Goal: Task Accomplishment & Management: Complete application form

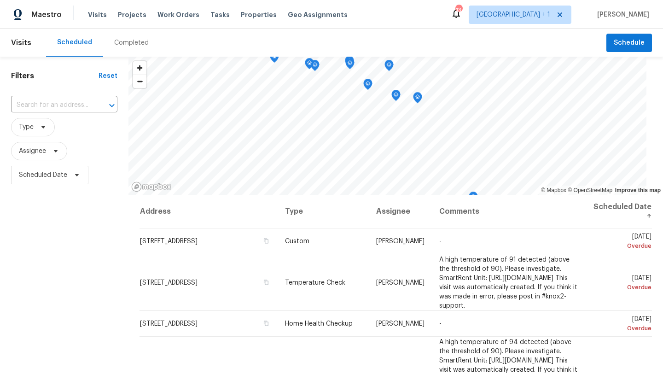
click at [598, 47] on div "Scheduled Completed" at bounding box center [326, 43] width 560 height 28
click at [614, 47] on span "Schedule" at bounding box center [629, 43] width 31 height 12
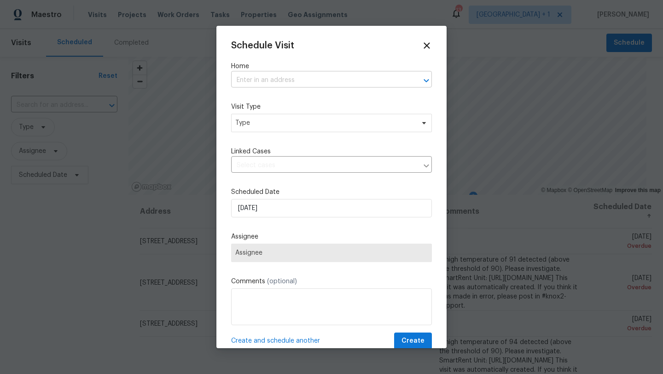
click at [299, 85] on input "text" at bounding box center [318, 80] width 175 height 14
type input "15420"
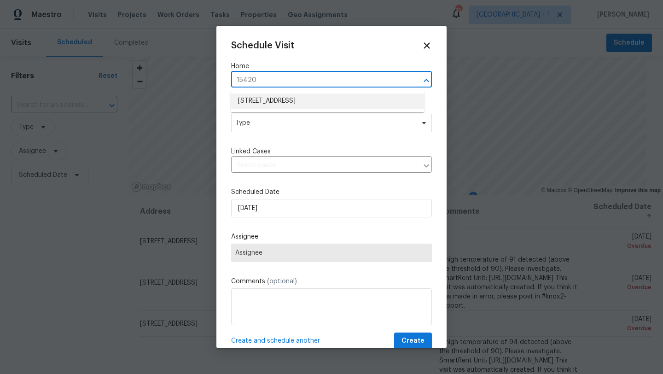
click at [272, 93] on ul "15420 Olive Branch Dr, La Mirada, CA 90638" at bounding box center [328, 101] width 194 height 23
click at [272, 99] on li "15420 Olive Branch Dr, La Mirada, CA 90638" at bounding box center [328, 100] width 194 height 15
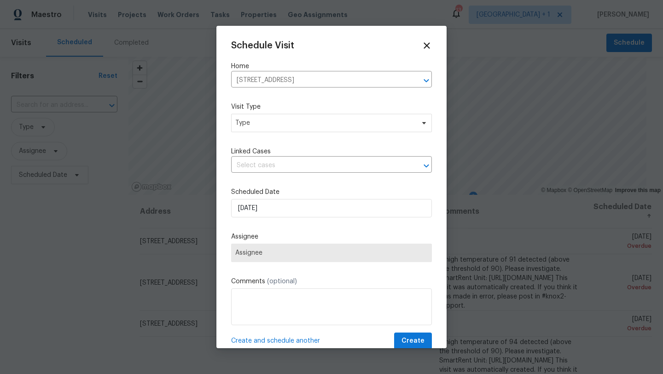
click at [269, 124] on div "Visit Type Type" at bounding box center [331, 117] width 201 height 30
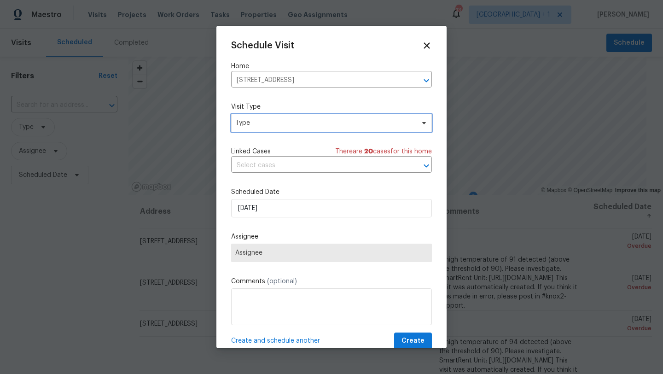
click at [265, 124] on span "Type" at bounding box center [324, 122] width 179 height 9
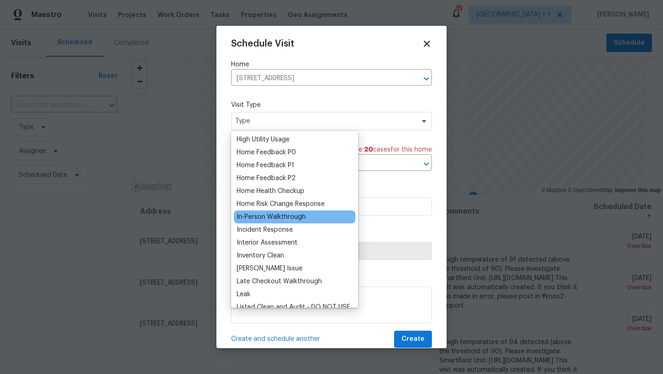
scroll to position [272, 0]
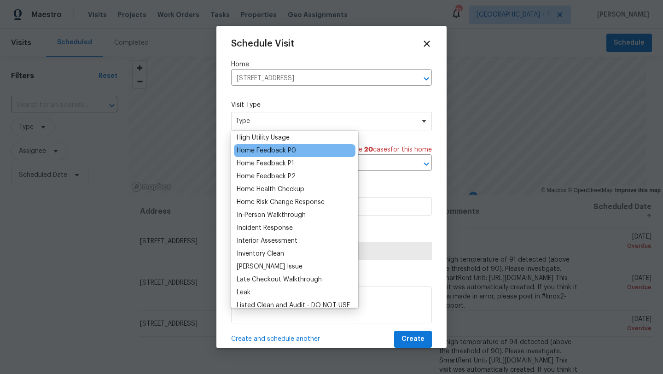
click at [295, 146] on div "Home Feedback P0" at bounding box center [266, 150] width 59 height 9
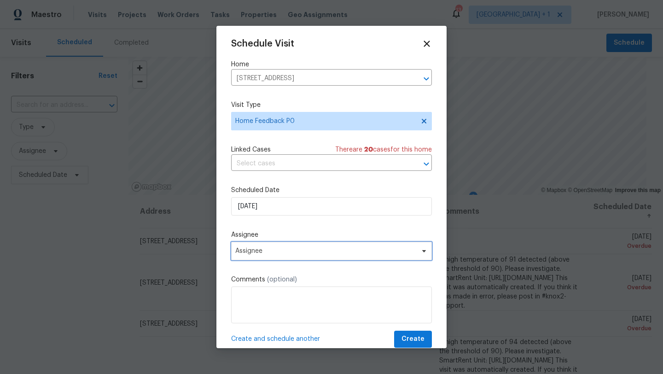
click at [282, 257] on span "Assignee" at bounding box center [331, 251] width 201 height 18
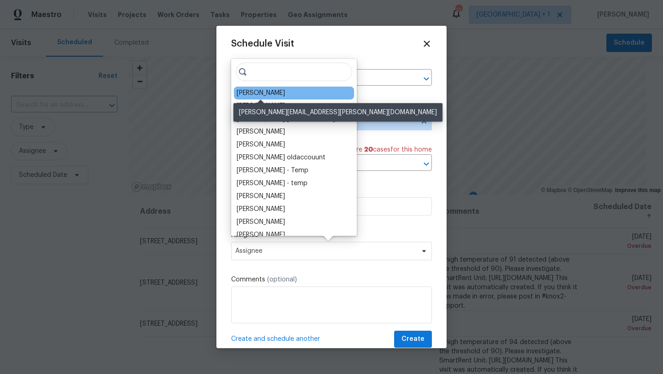
click at [260, 92] on div "[PERSON_NAME]" at bounding box center [261, 92] width 48 height 9
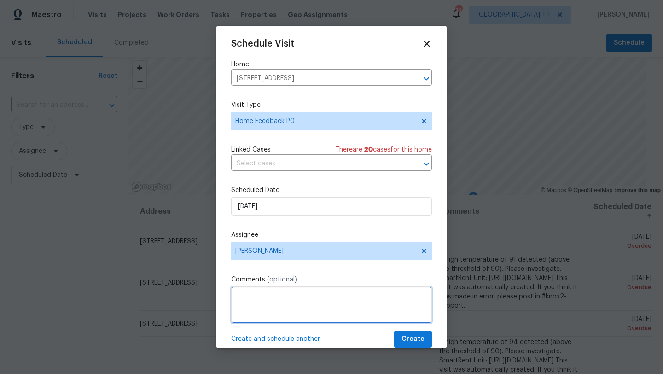
click at [308, 304] on textarea at bounding box center [331, 304] width 201 height 37
paste textarea "Buyer completed the home inspection and no longer wishes to proceed. I requeste…"
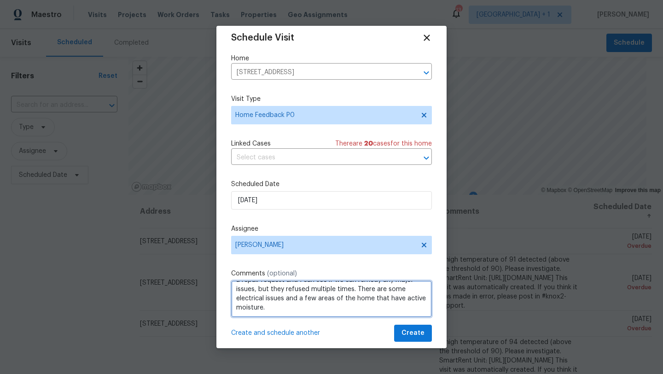
scroll to position [15, 0]
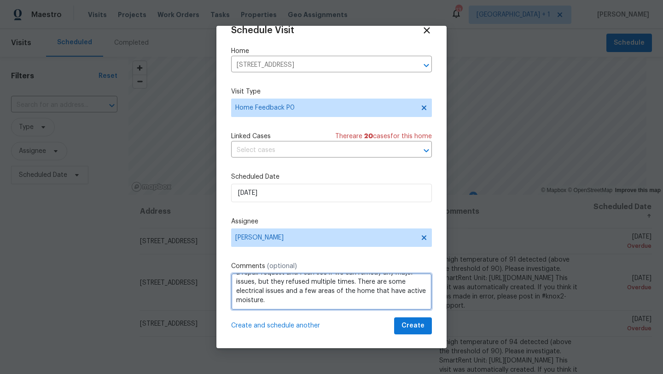
type textarea "Buyer completed the home inspection and no longer wishes to proceed. I requeste…"
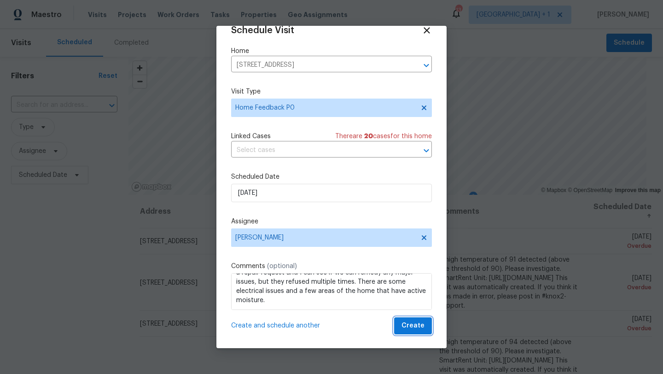
click at [404, 325] on span "Create" at bounding box center [412, 326] width 23 height 12
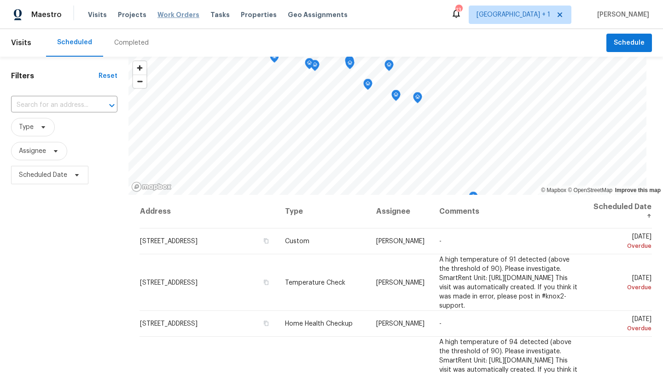
click at [189, 13] on span "Work Orders" at bounding box center [178, 14] width 42 height 9
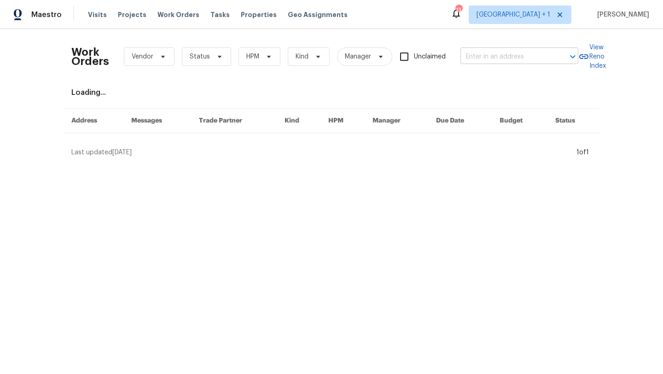
click at [475, 63] on input "text" at bounding box center [506, 57] width 92 height 14
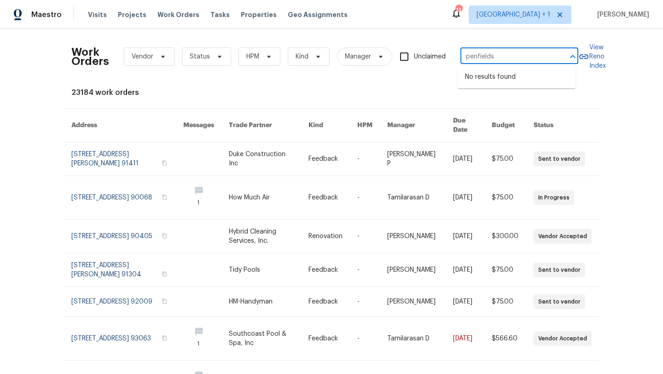
type input "penfield"
click at [477, 130] on li "8755 Penfield Ave, Northridge, CA 91324" at bounding box center [517, 122] width 118 height 15
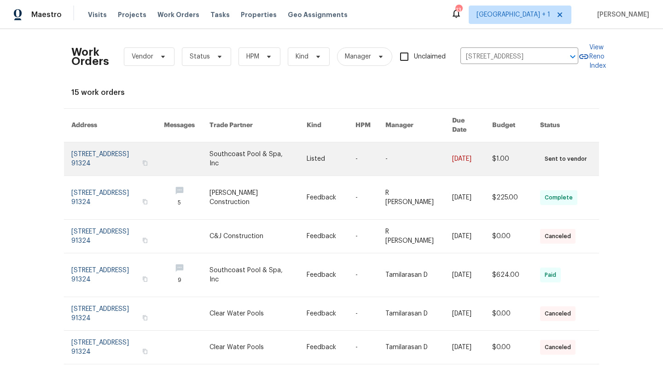
click at [232, 144] on link at bounding box center [257, 158] width 97 height 33
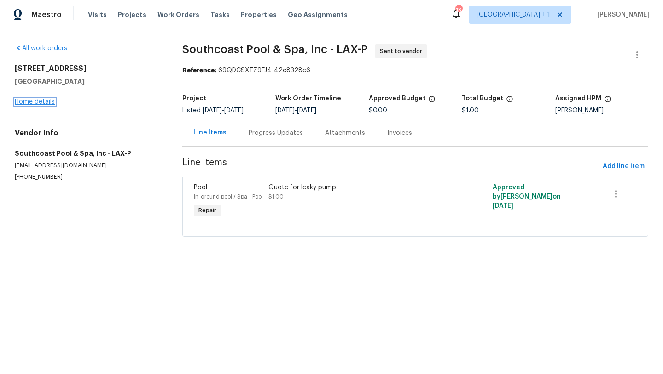
click at [23, 103] on link "Home details" at bounding box center [35, 102] width 40 height 6
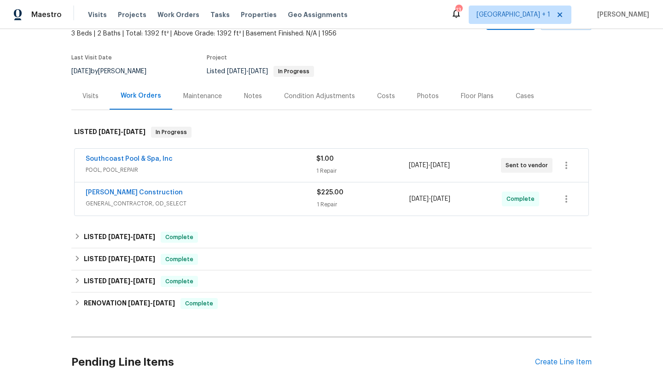
scroll to position [56, 0]
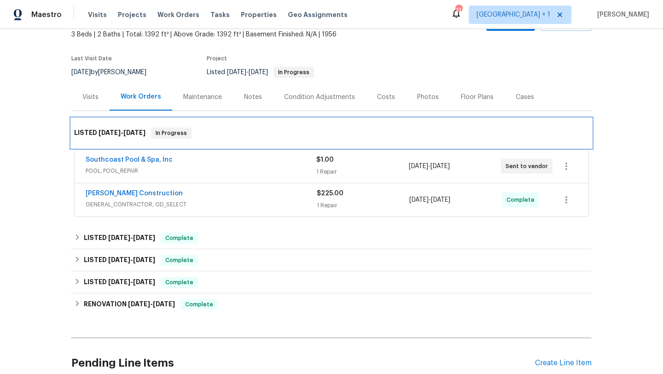
click at [113, 136] on span "8/31/25" at bounding box center [110, 132] width 22 height 6
click at [123, 132] on div "LISTED 8/31/25 - 9/8/25 In Progress" at bounding box center [331, 132] width 520 height 29
click at [109, 136] on span "8/31/25" at bounding box center [110, 132] width 22 height 6
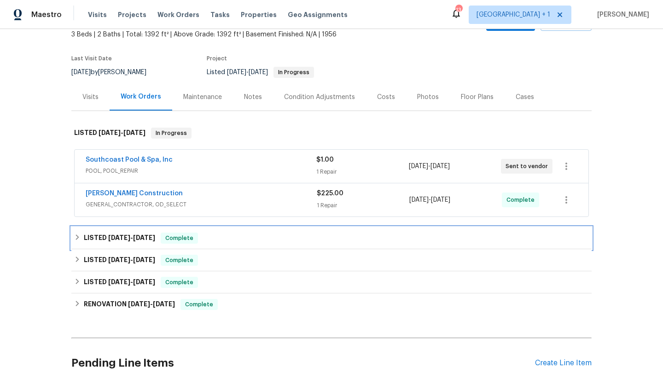
click at [110, 236] on div "LISTED 6/23/25 - 7/29/25 Complete" at bounding box center [331, 238] width 520 height 22
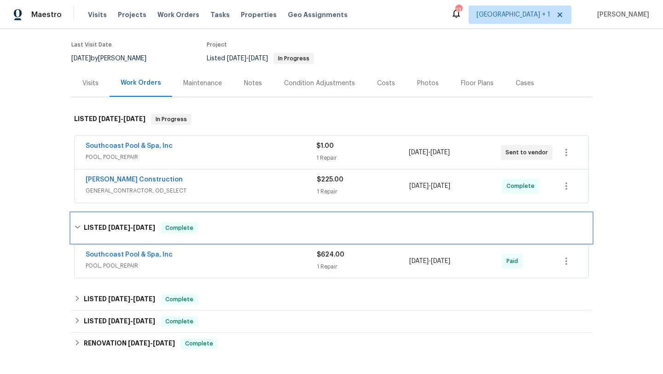
scroll to position [120, 0]
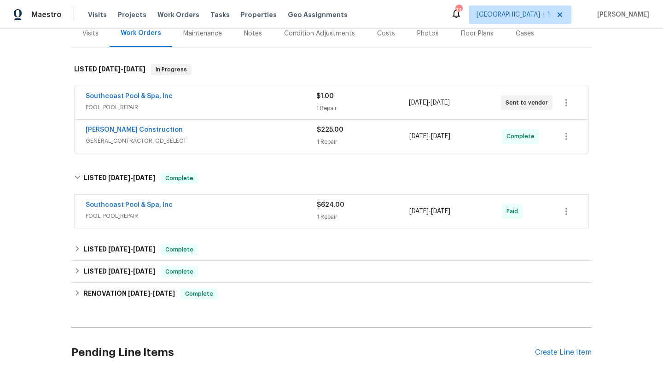
click at [248, 217] on span "POOL, POOL_REPAIR" at bounding box center [201, 215] width 231 height 9
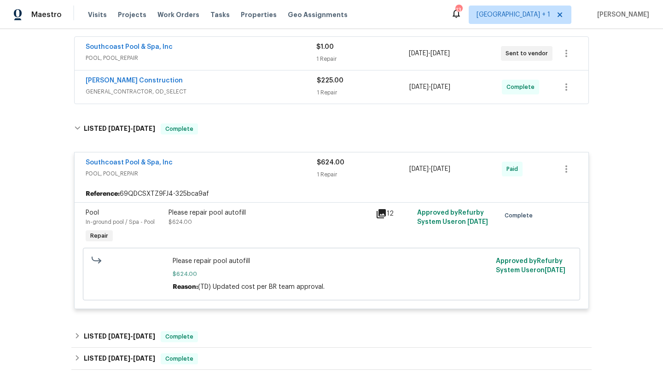
scroll to position [171, 0]
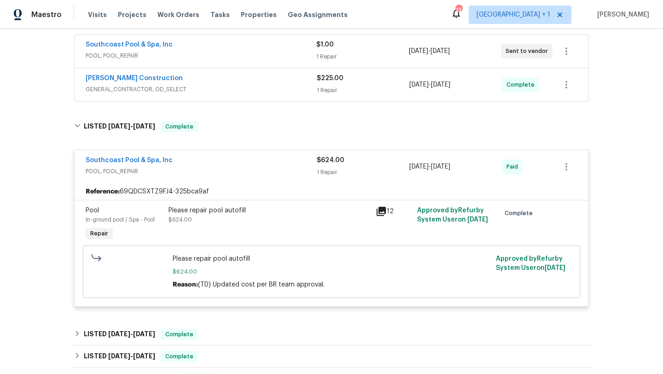
click at [368, 217] on div "Please repair pool autofill $624.00" at bounding box center [269, 224] width 207 height 42
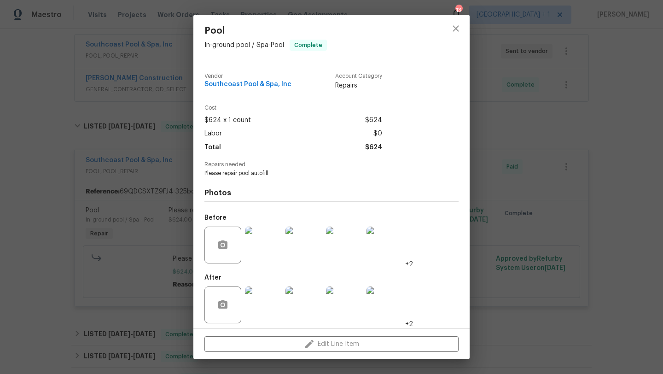
scroll to position [4, 0]
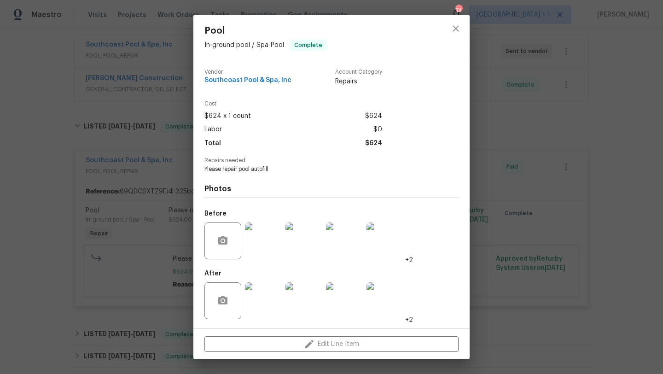
click at [285, 244] on div at bounding box center [304, 241] width 41 height 48
click at [272, 244] on img at bounding box center [263, 240] width 37 height 37
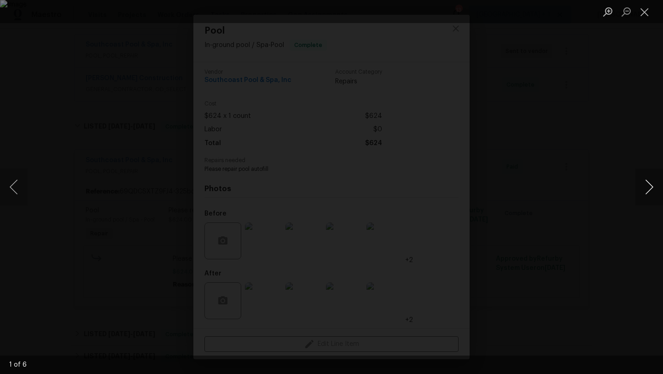
click at [656, 194] on button "Next image" at bounding box center [649, 186] width 28 height 37
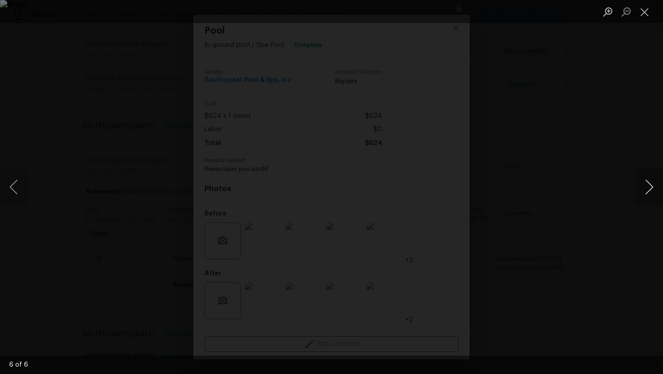
click at [656, 194] on button "Next image" at bounding box center [649, 186] width 28 height 37
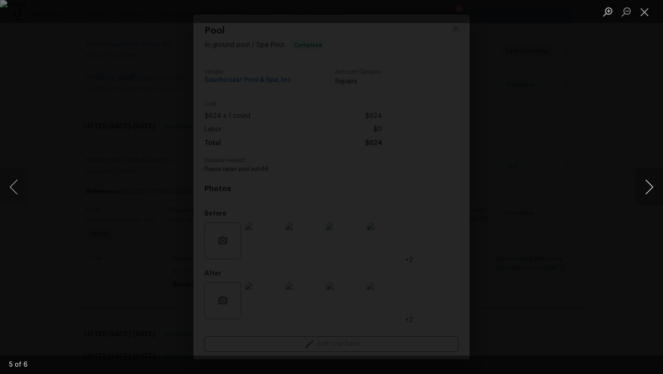
click at [656, 194] on button "Next image" at bounding box center [649, 186] width 28 height 37
click at [639, 16] on button "Close lightbox" at bounding box center [644, 12] width 18 height 16
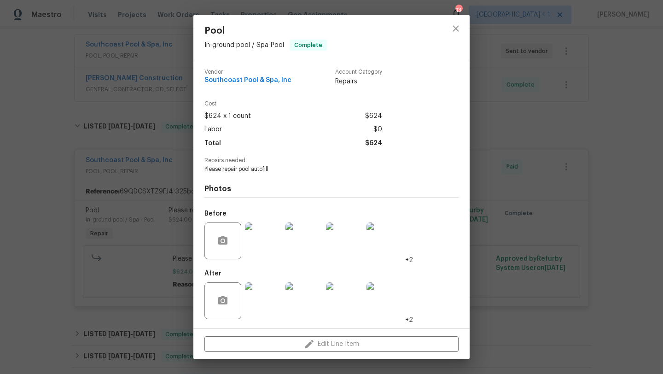
click at [468, 31] on div at bounding box center [456, 38] width 28 height 47
click at [460, 32] on icon "close" at bounding box center [455, 28] width 11 height 11
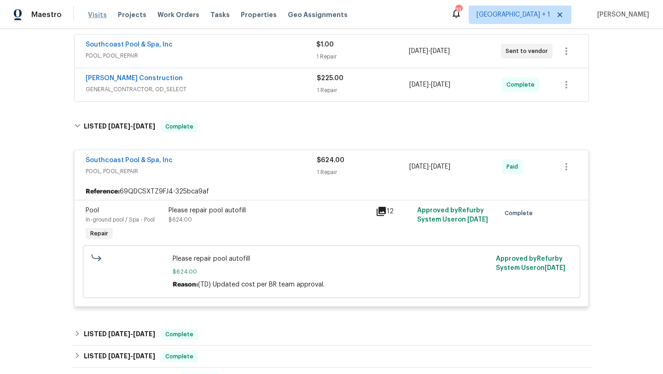
click at [97, 13] on span "Visits" at bounding box center [97, 14] width 19 height 9
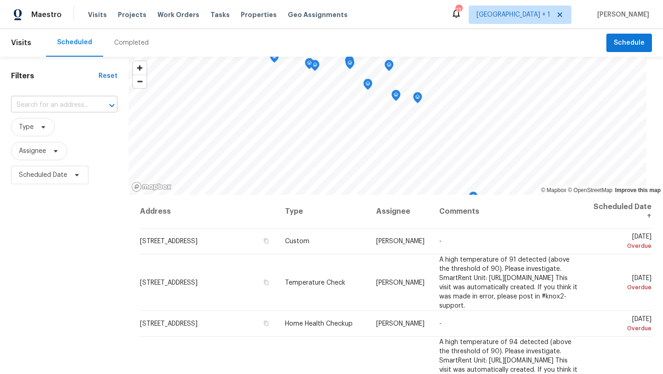
click at [53, 107] on input "text" at bounding box center [51, 105] width 81 height 14
paste input "5996 College Ave"
type input "5996 College Ave"
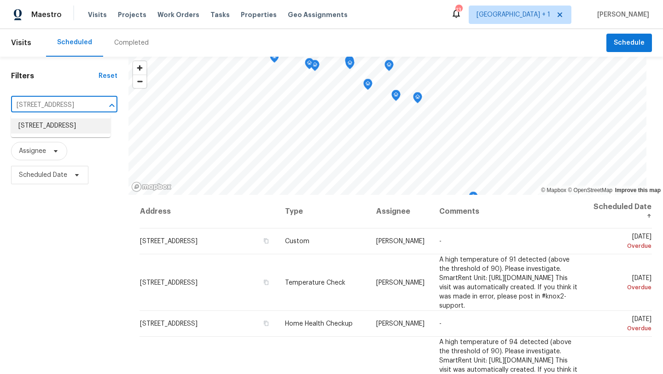
click at [45, 128] on li "5996 College Ave, San Diego, CA 92120" at bounding box center [60, 125] width 99 height 15
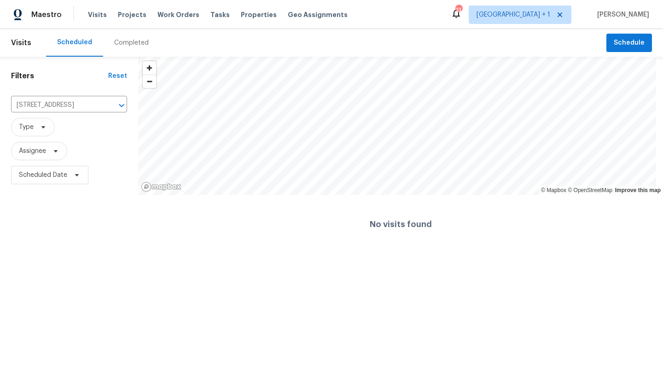
click at [114, 41] on div "Completed" at bounding box center [131, 42] width 35 height 9
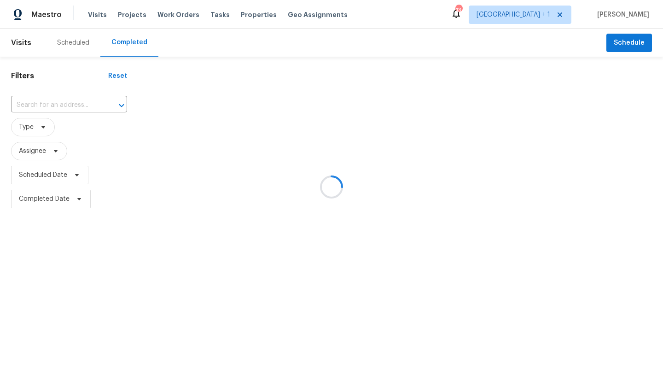
click at [67, 104] on div at bounding box center [331, 187] width 663 height 374
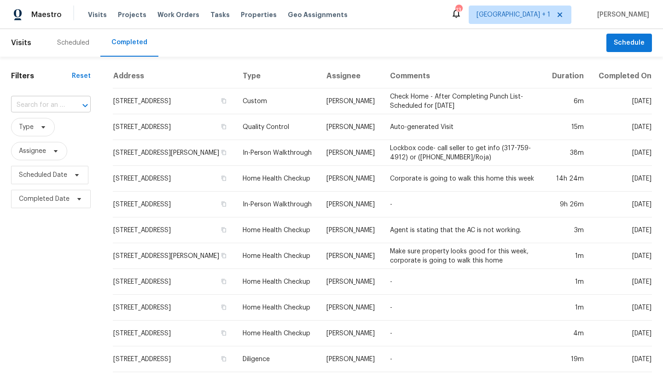
click at [53, 109] on input "text" at bounding box center [38, 105] width 54 height 14
paste input "5996 College Ave"
type input "5996 College Ave"
click at [36, 129] on li "5996 College Ave, San Diego, CA 92120" at bounding box center [50, 125] width 78 height 15
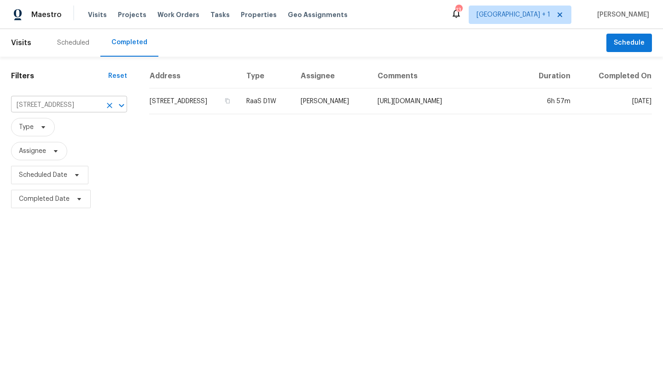
click at [107, 106] on icon "Clear" at bounding box center [110, 106] width 6 height 6
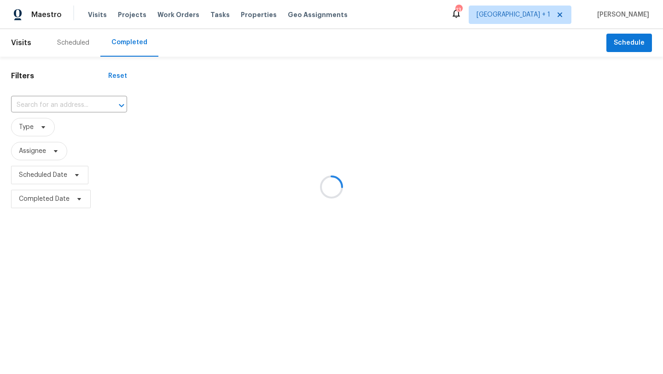
click at [64, 104] on div at bounding box center [331, 187] width 663 height 374
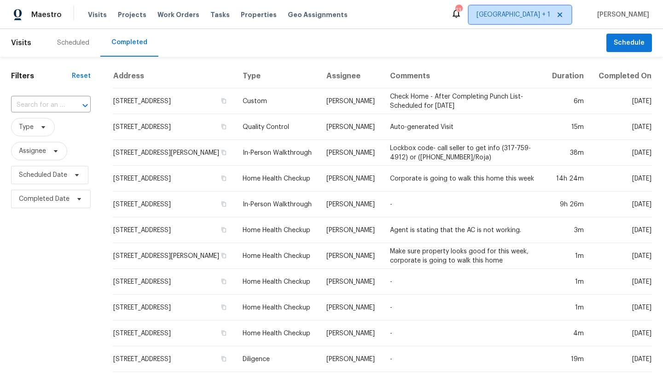
click at [520, 12] on span "[GEOGRAPHIC_DATA] + 1" at bounding box center [513, 14] width 74 height 9
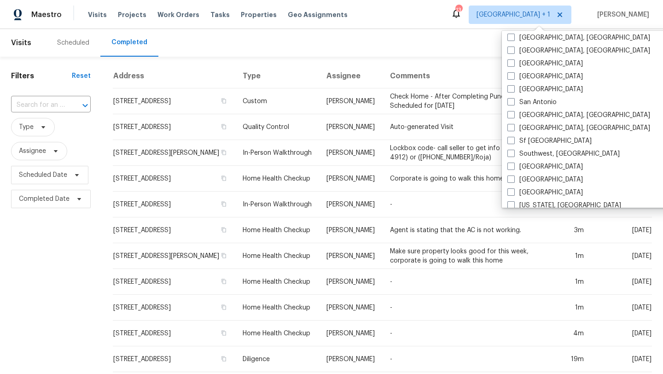
scroll to position [617, 0]
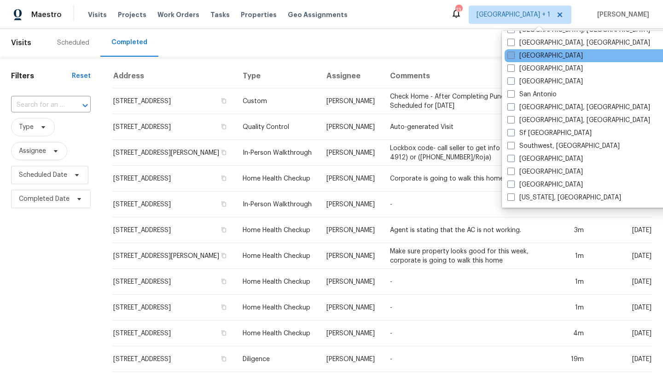
click at [514, 56] on span at bounding box center [510, 55] width 7 height 7
click at [513, 56] on input "Riverside" at bounding box center [510, 54] width 6 height 6
checkbox input "true"
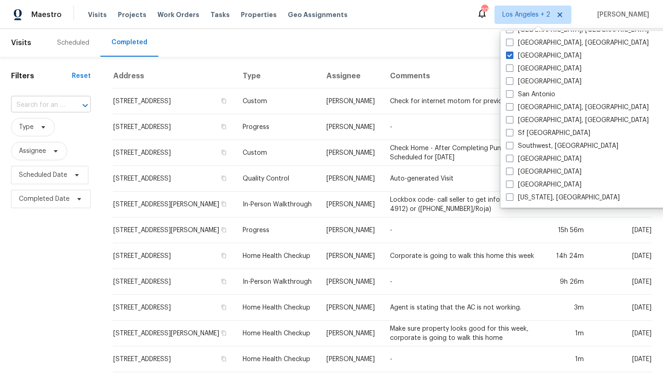
click at [42, 102] on input "text" at bounding box center [38, 105] width 54 height 14
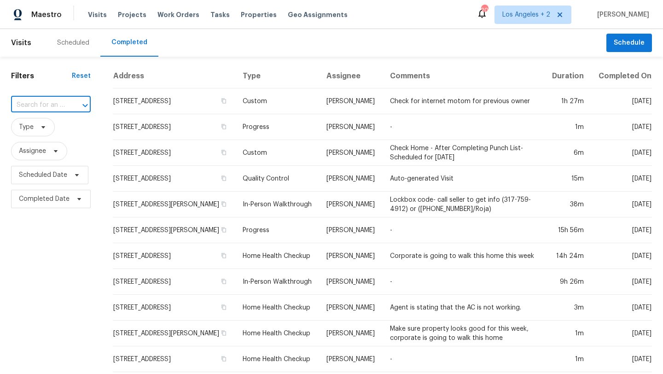
paste input "1717 Ropehaven Ct"
type input "1717 Ropehaven Ct"
click at [33, 133] on li "1717 Ropehaven Ct, Perris, CA 92571" at bounding box center [50, 125] width 78 height 15
